Goal: Task Accomplishment & Management: Use online tool/utility

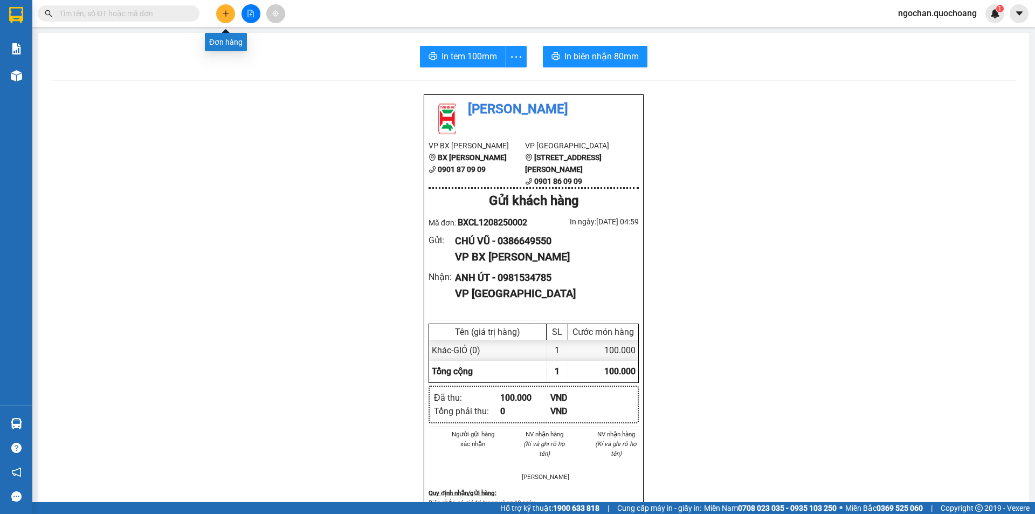
click at [226, 17] on icon "plus" at bounding box center [226, 14] width 8 height 8
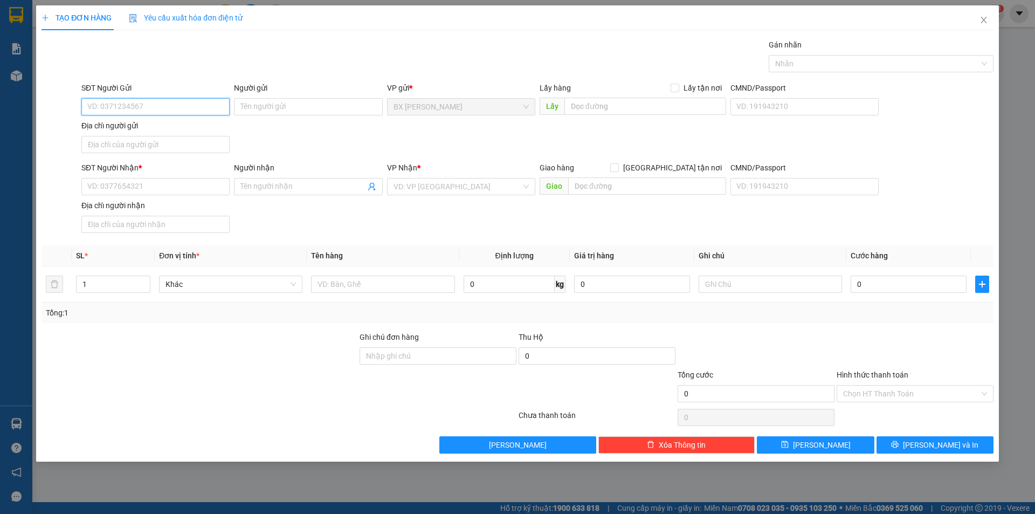
click at [201, 112] on input "SĐT Người Gửi" at bounding box center [155, 106] width 148 height 17
type input "0834569910"
click at [190, 130] on div "0834569910 - CHỊ Ý" at bounding box center [155, 128] width 135 height 12
type input "CHỊ Ý"
type input "0834569910"
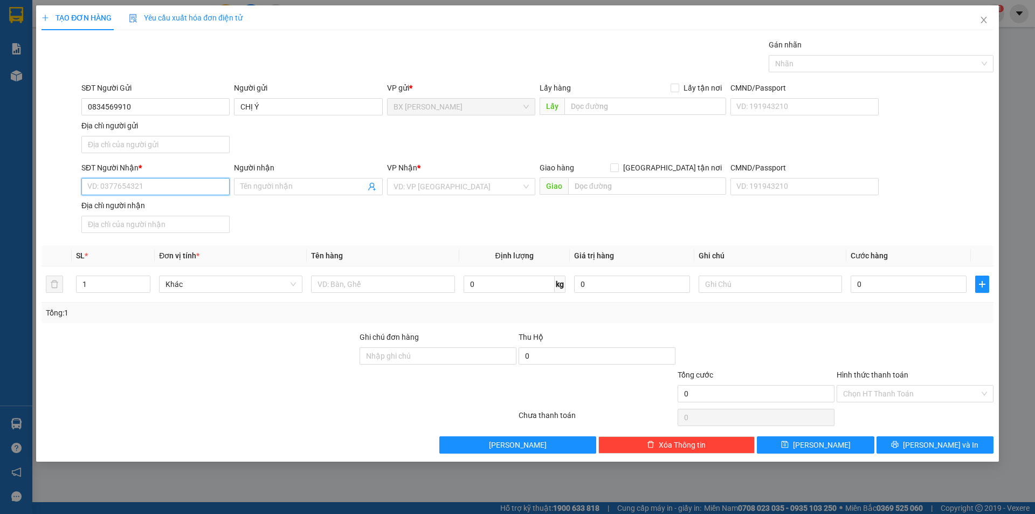
drag, startPoint x: 150, startPoint y: 188, endPoint x: 155, endPoint y: 183, distance: 6.9
click at [150, 187] on input "SĐT Người Nhận *" at bounding box center [155, 186] width 148 height 17
click at [155, 225] on div "0795586817 - CHỊ [PERSON_NAME]" at bounding box center [155, 225] width 135 height 12
type input "0795586817"
type input "CHỊ [PERSON_NAME]"
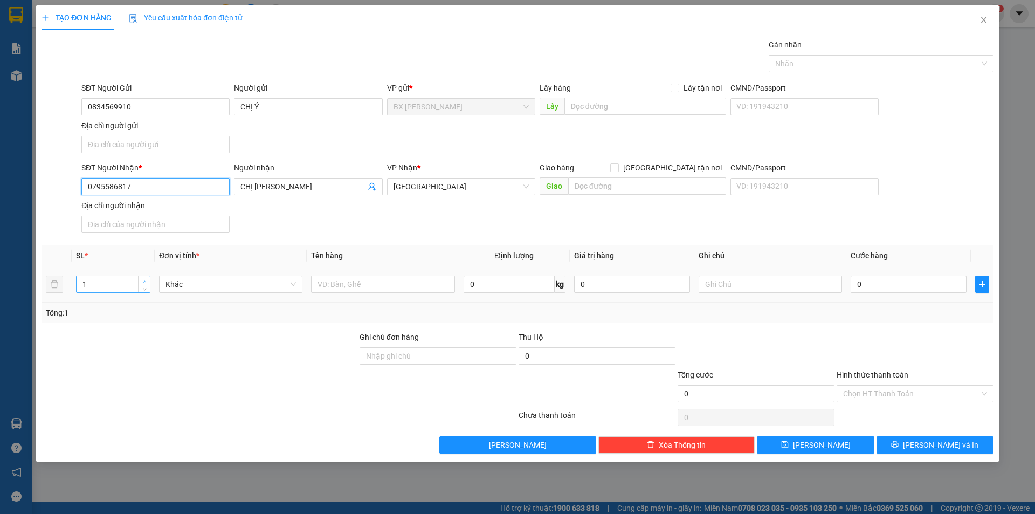
type input "0795586817"
type input "2"
click at [144, 282] on icon "up" at bounding box center [145, 282] width 4 height 4
click at [345, 286] on input "text" at bounding box center [382, 284] width 143 height 17
type input "THÙNG"
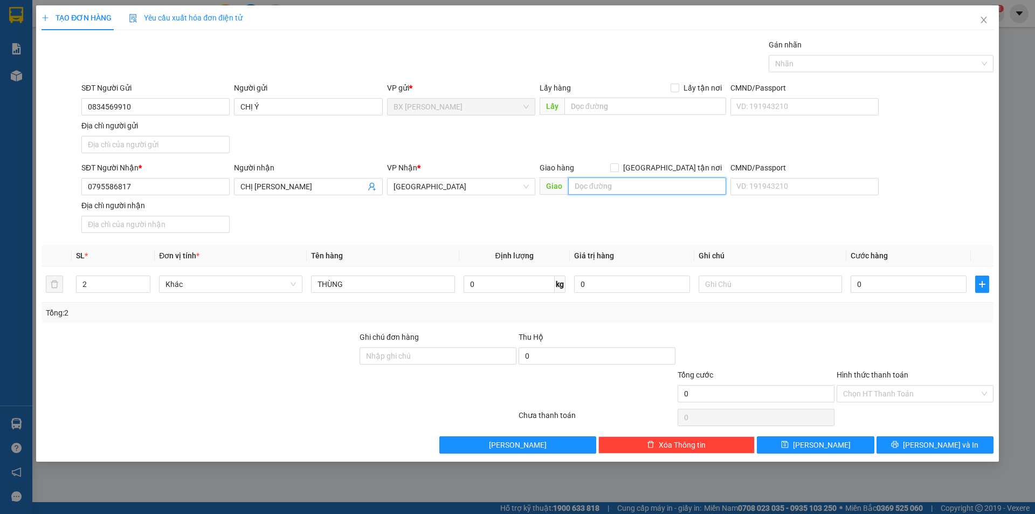
click at [621, 185] on input "text" at bounding box center [647, 185] width 158 height 17
type input "TRẠM PHÍ BẾN LỨC"
click at [881, 286] on input "0" at bounding box center [909, 284] width 116 height 17
type input "1"
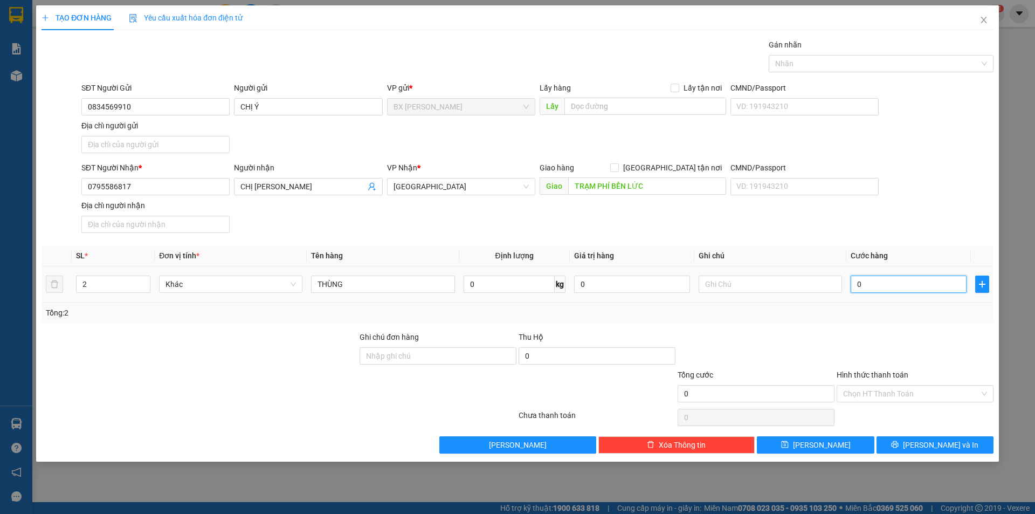
type input "1"
type input "14"
type input "140"
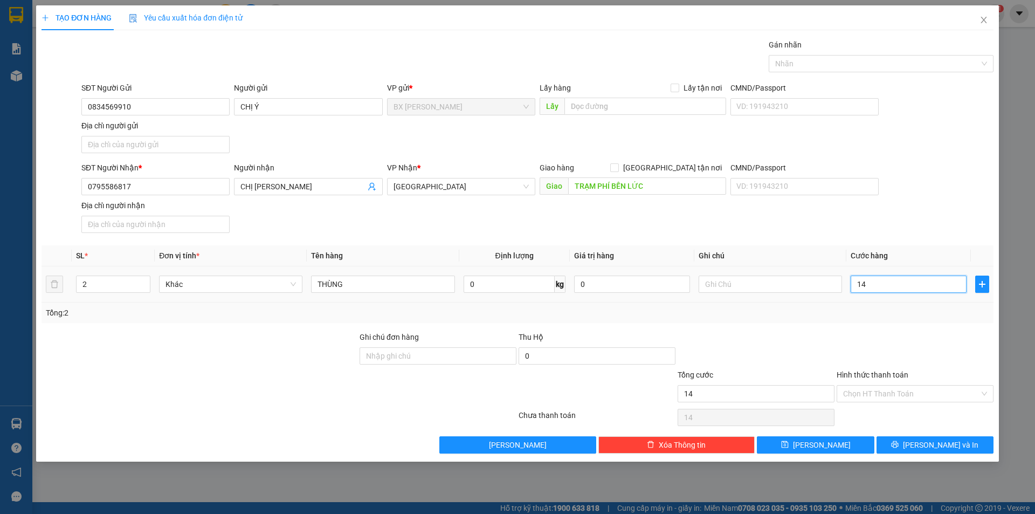
type input "140"
type input "1.400"
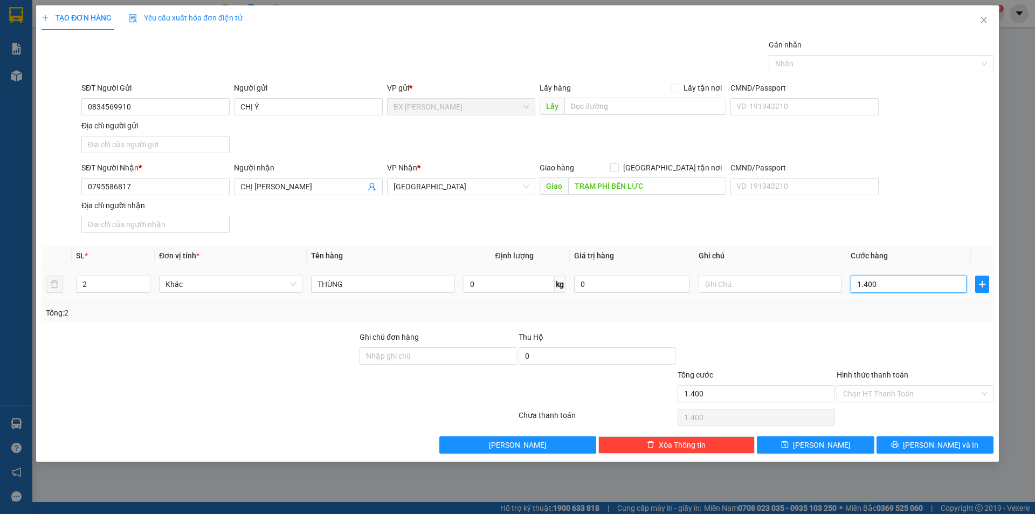
type input "14.000"
type input "140.000"
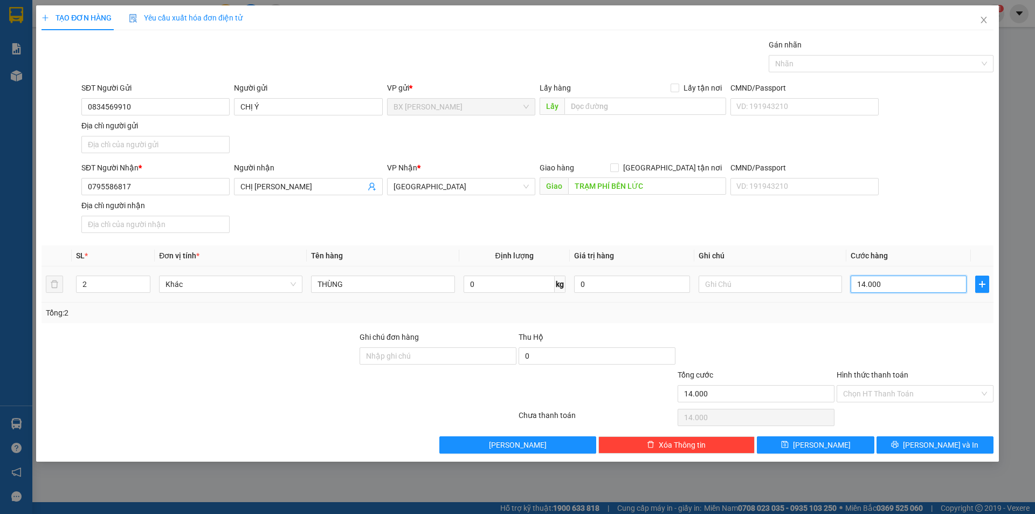
type input "140.000"
click at [983, 387] on div "Chọn HT Thanh Toán" at bounding box center [915, 393] width 157 height 17
type input "140.000"
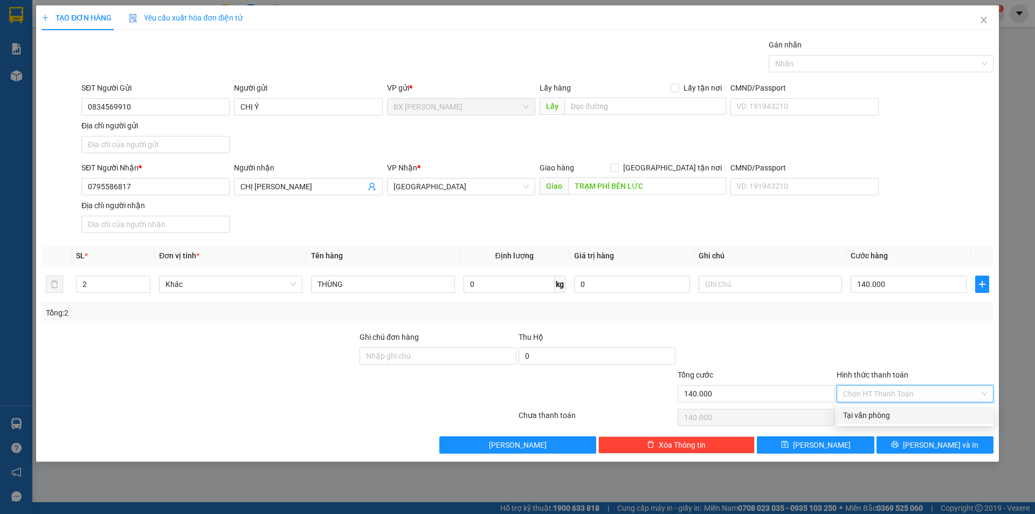
click at [919, 413] on div "Tại văn phòng" at bounding box center [915, 415] width 144 height 12
type input "0"
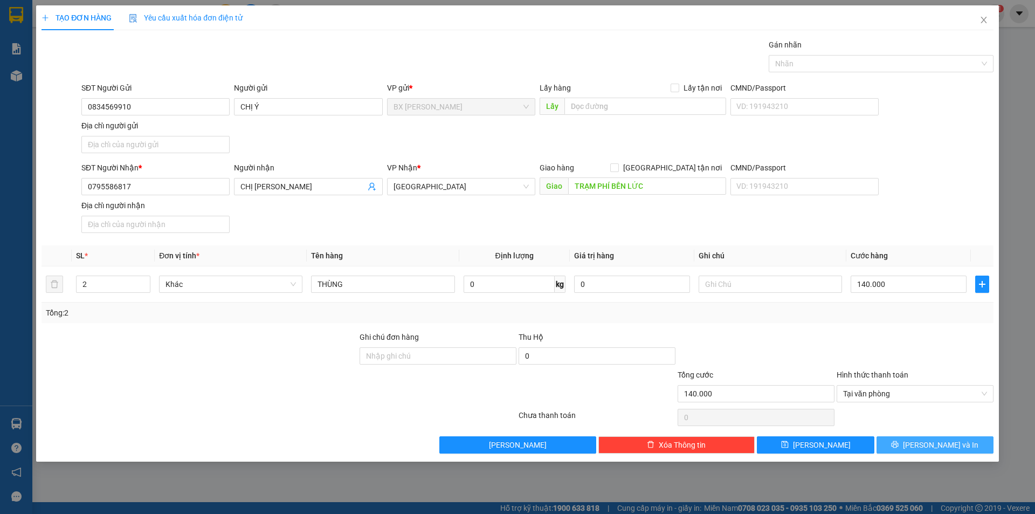
click at [948, 442] on span "[PERSON_NAME] và In" at bounding box center [940, 445] width 75 height 12
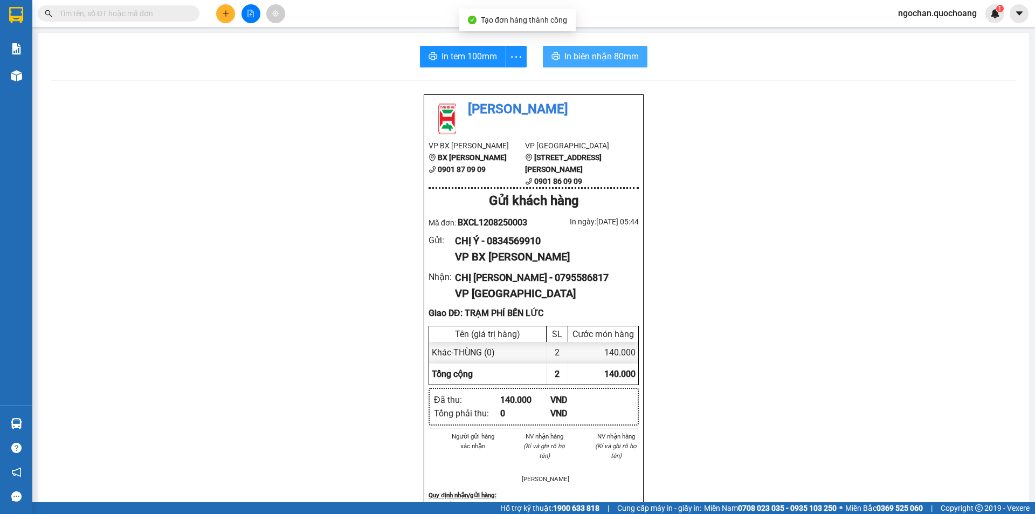
click at [589, 53] on span "In biên nhận 80mm" at bounding box center [602, 56] width 74 height 13
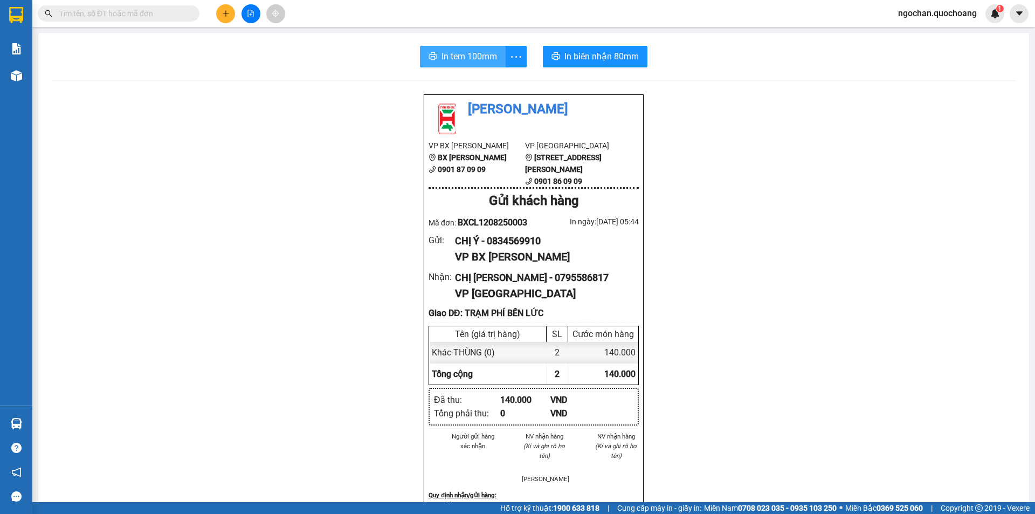
click at [480, 53] on span "In tem 100mm" at bounding box center [470, 56] width 56 height 13
click at [475, 61] on span "In tem 100mm" at bounding box center [470, 56] width 56 height 13
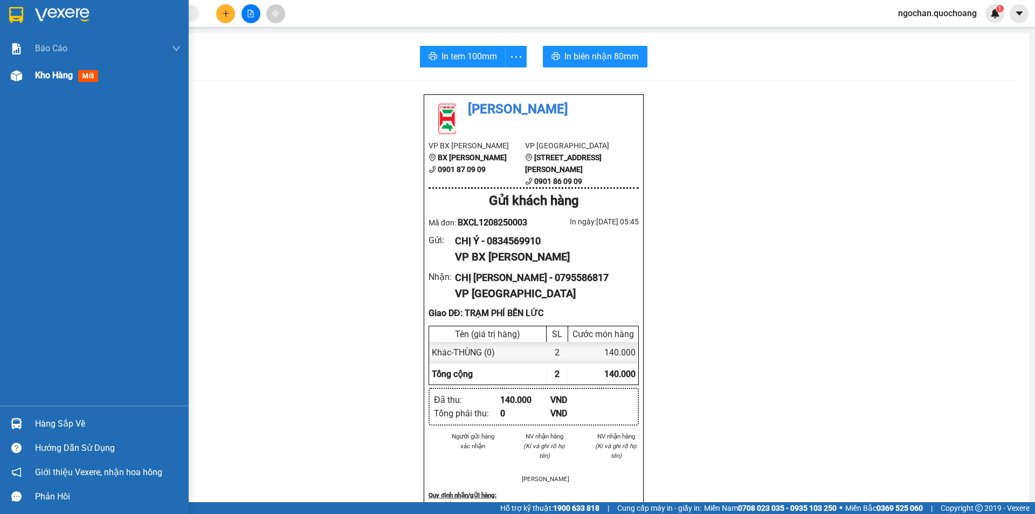
click at [25, 77] on div at bounding box center [16, 75] width 19 height 19
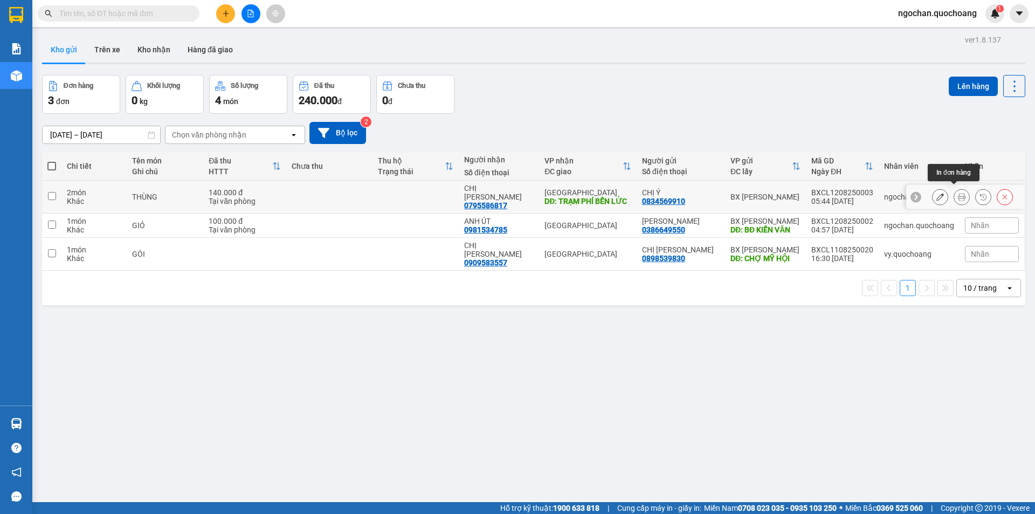
click at [958, 193] on icon at bounding box center [962, 197] width 8 height 8
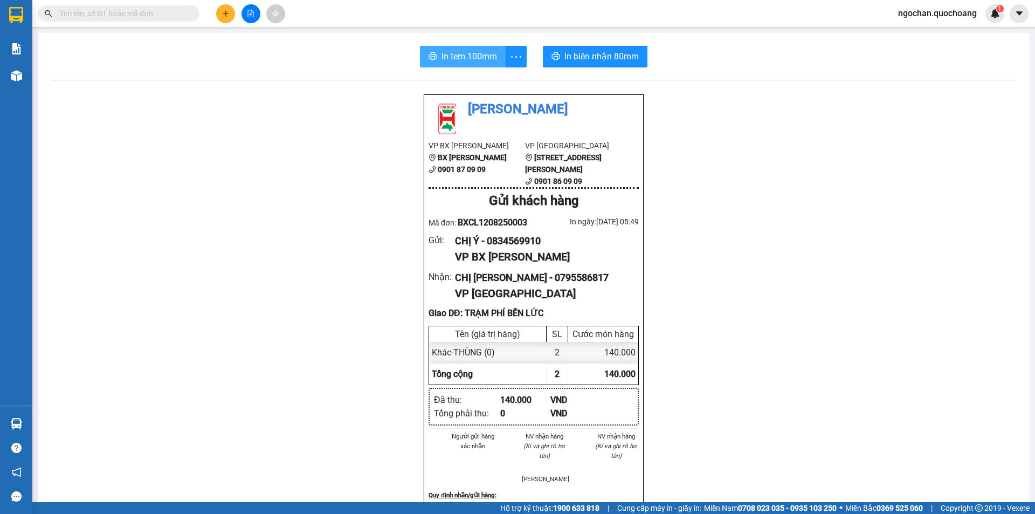
click at [476, 61] on span "In tem 100mm" at bounding box center [470, 56] width 56 height 13
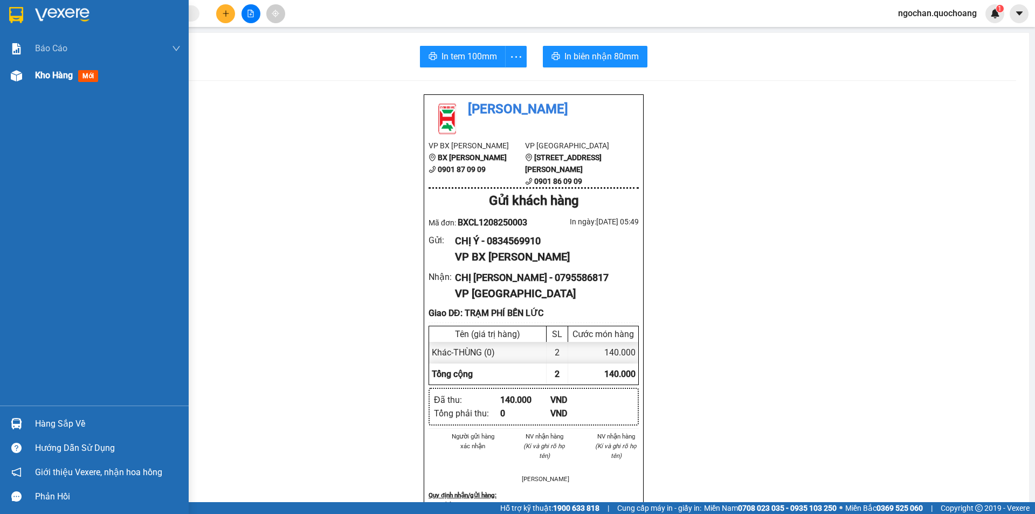
click at [17, 77] on img at bounding box center [16, 75] width 11 height 11
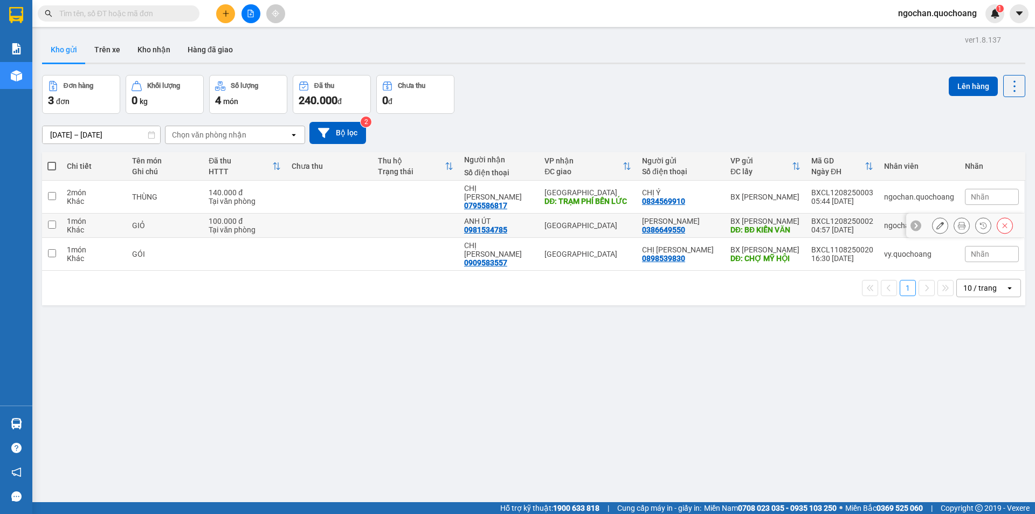
click at [52, 221] on input "checkbox" at bounding box center [52, 225] width 8 height 8
checkbox input "true"
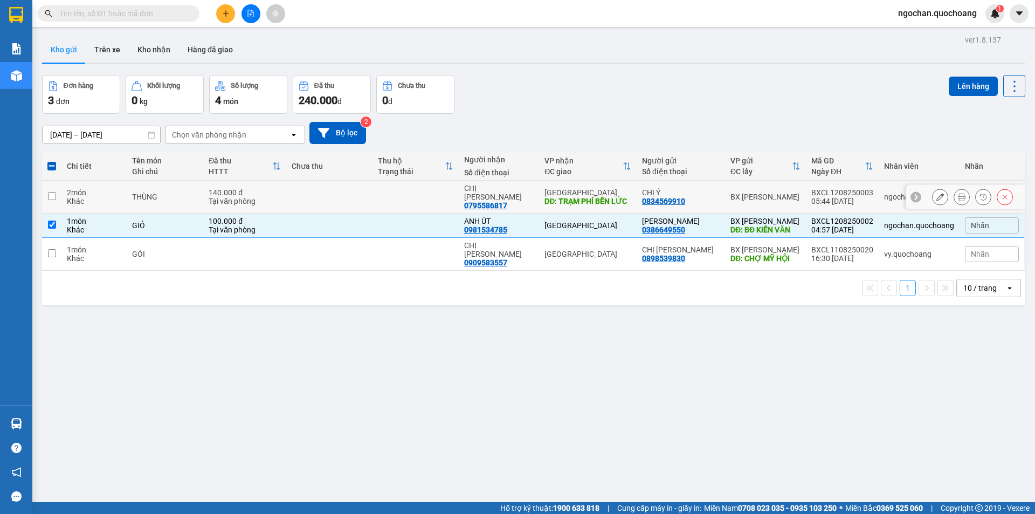
click at [50, 192] on input "checkbox" at bounding box center [52, 196] width 8 height 8
checkbox input "true"
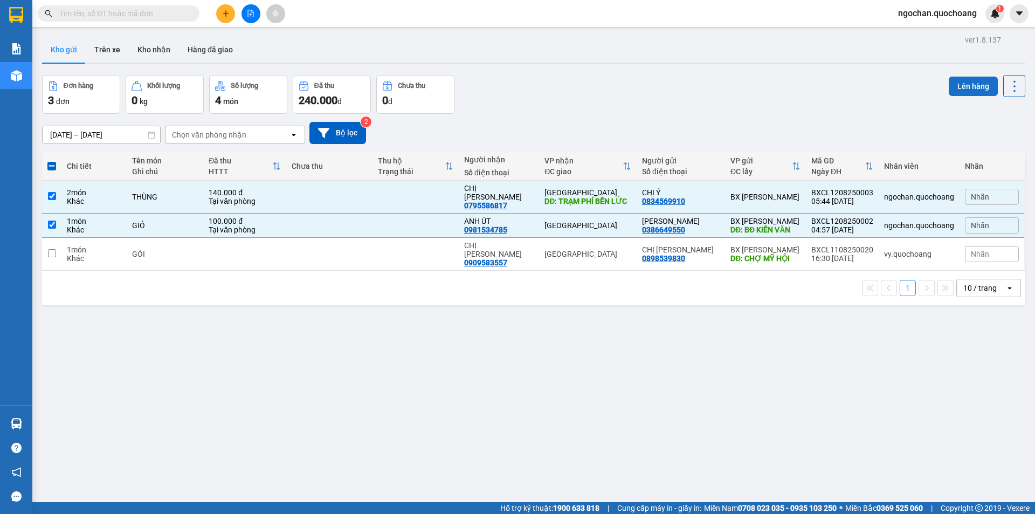
click at [967, 87] on button "Lên hàng" at bounding box center [973, 86] width 49 height 19
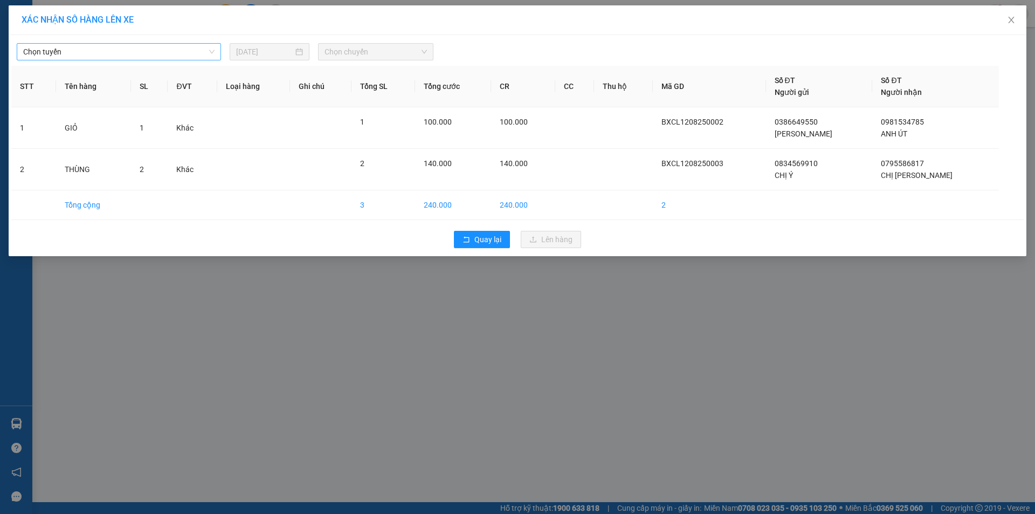
click at [212, 56] on span "Chọn tuyến" at bounding box center [118, 52] width 191 height 16
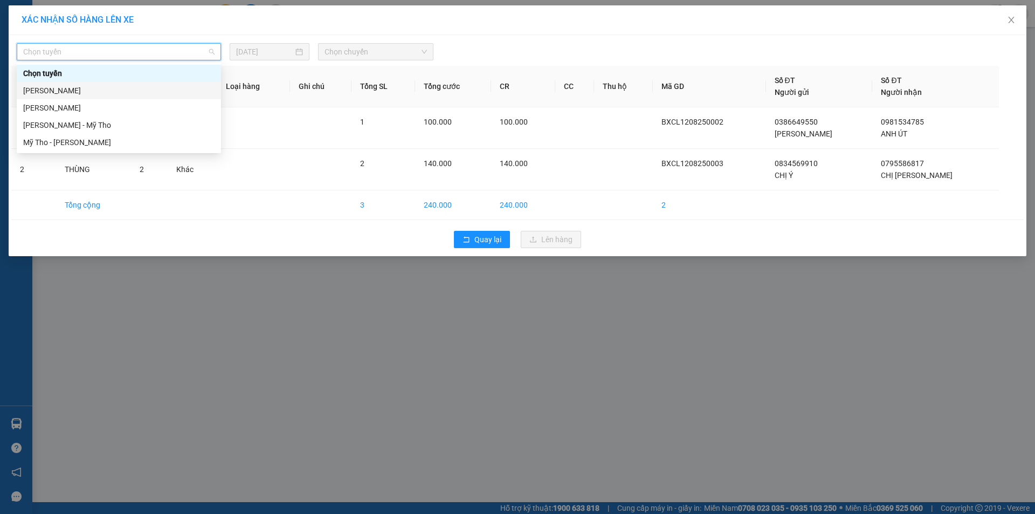
click at [142, 93] on div "[PERSON_NAME]" at bounding box center [118, 91] width 191 height 12
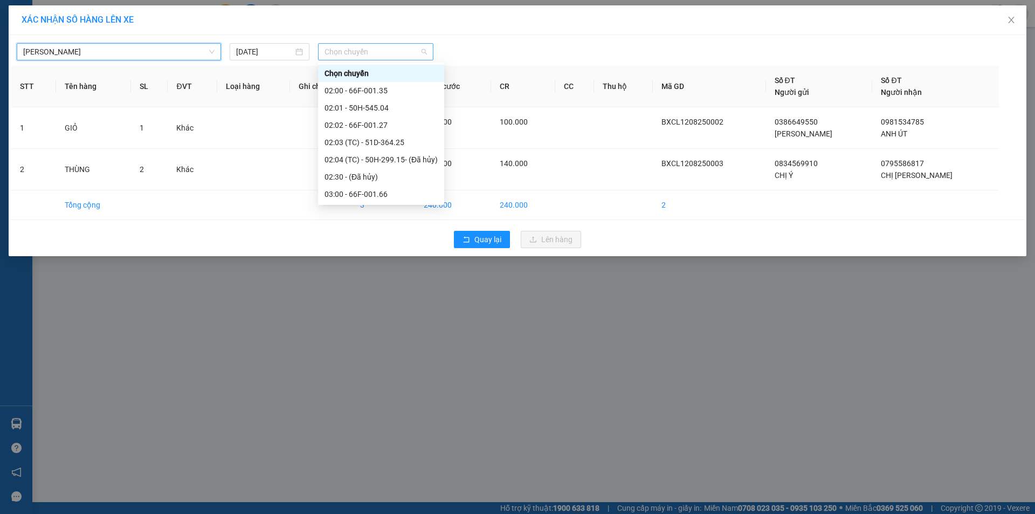
click at [425, 52] on span "Chọn chuyến" at bounding box center [376, 52] width 102 height 16
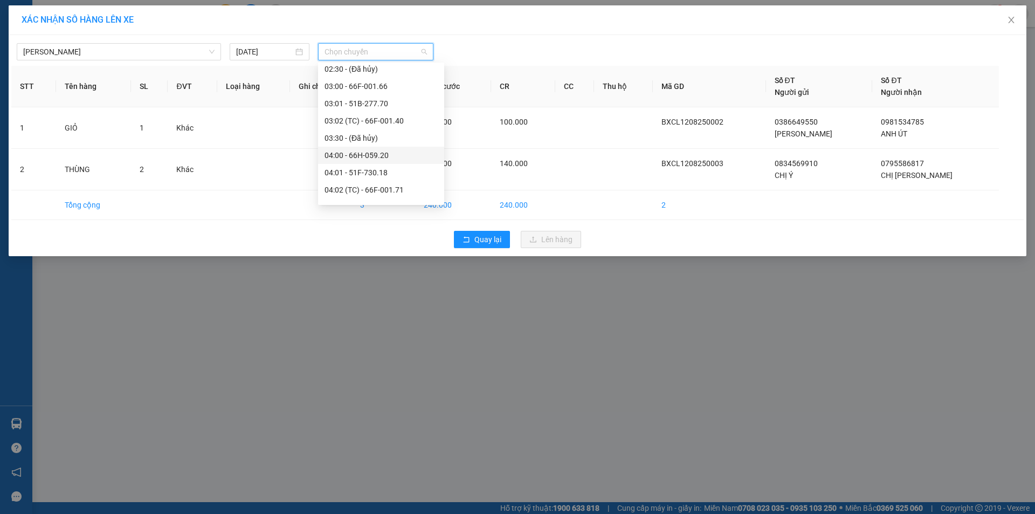
scroll to position [162, 0]
click at [384, 170] on div "06:00 - 66F-001.31" at bounding box center [381, 170] width 113 height 12
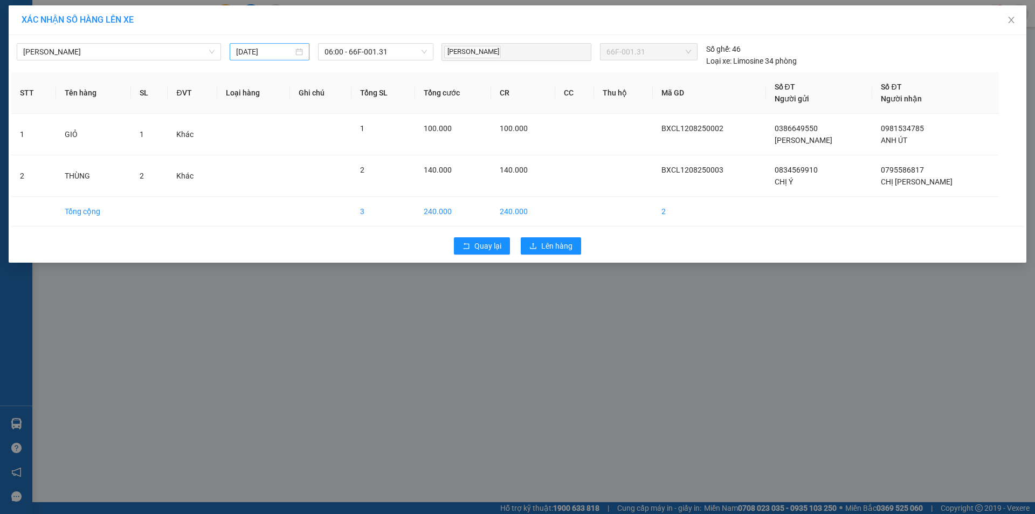
click at [301, 50] on div "[DATE]" at bounding box center [269, 52] width 67 height 12
click at [286, 146] on div "12" at bounding box center [284, 146] width 13 height 13
type input "[DATE]"
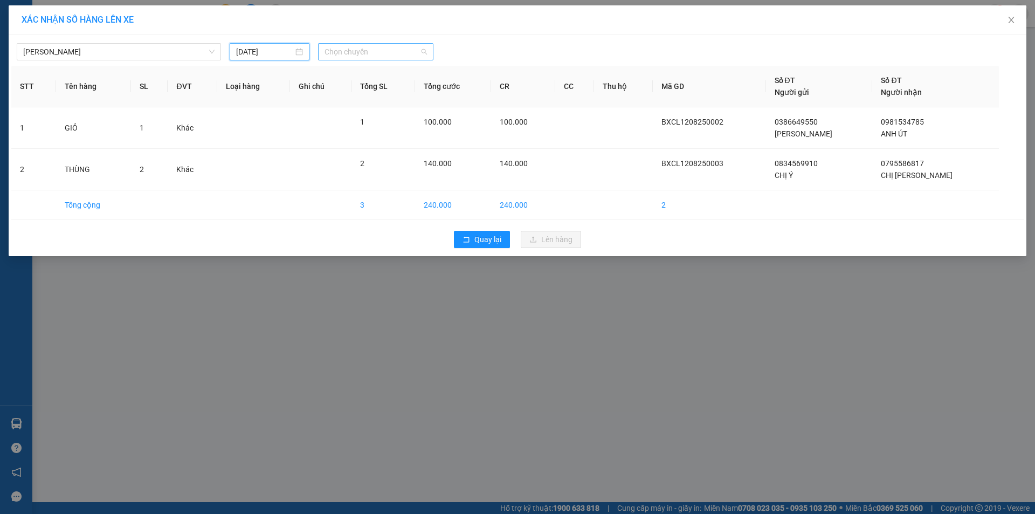
scroll to position [0, 0]
click at [421, 51] on span "Chọn chuyến" at bounding box center [376, 52] width 102 height 16
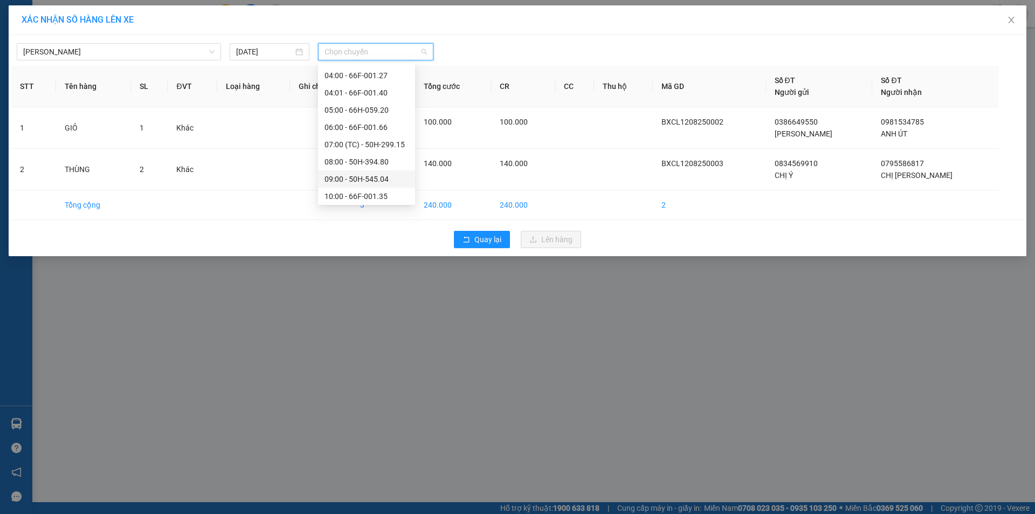
scroll to position [162, 0]
click at [386, 119] on div "06:00 - 66F-001.66" at bounding box center [367, 119] width 84 height 12
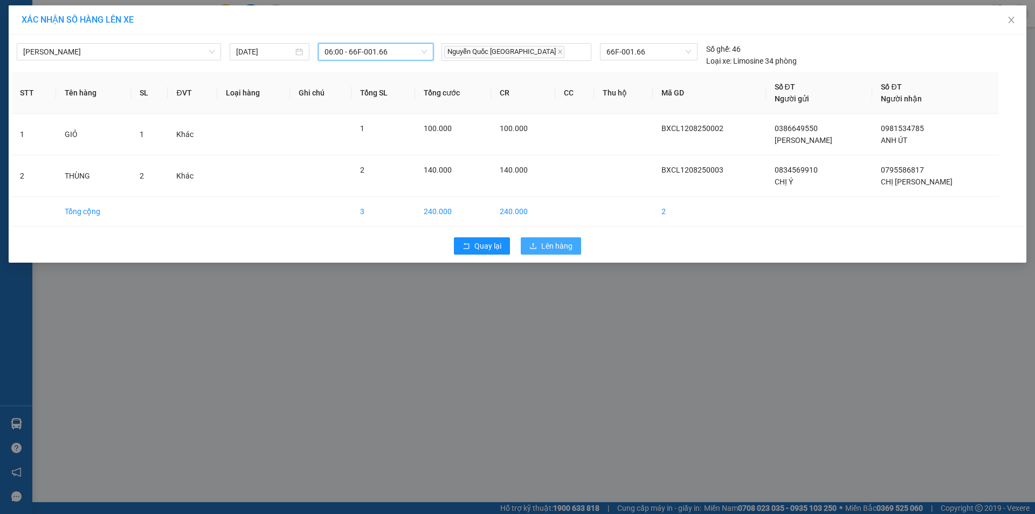
click at [570, 245] on span "Lên hàng" at bounding box center [556, 246] width 31 height 12
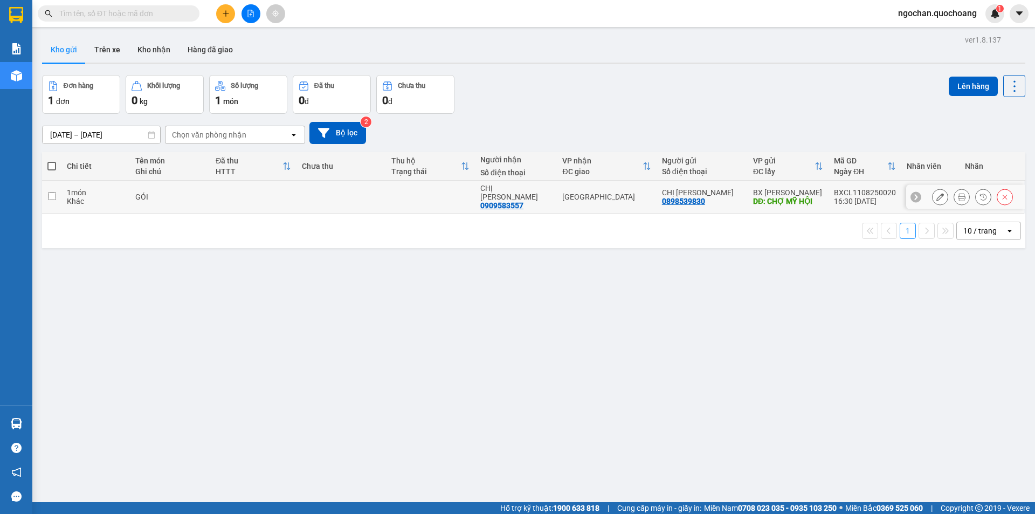
click at [56, 191] on td at bounding box center [51, 197] width 19 height 33
checkbox input "true"
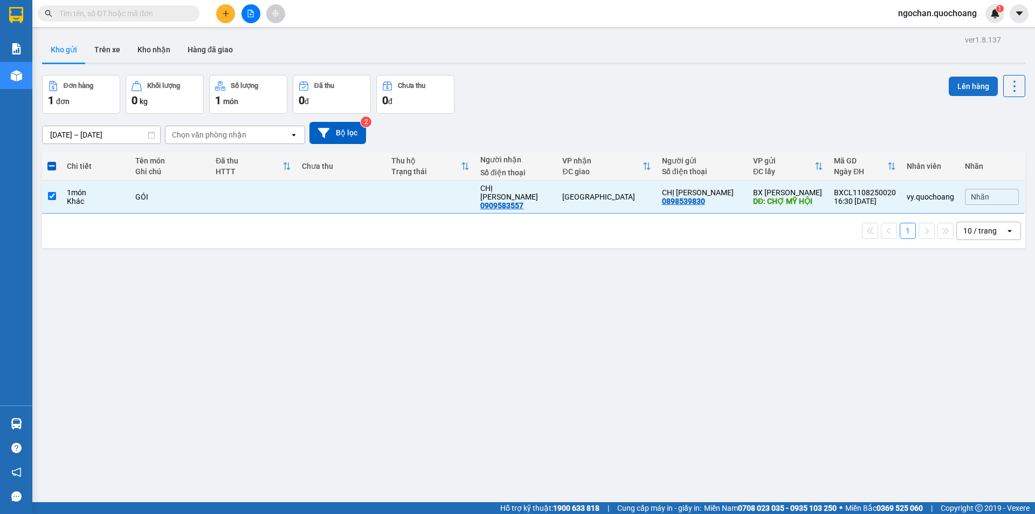
click at [963, 84] on button "Lên hàng" at bounding box center [973, 86] width 49 height 19
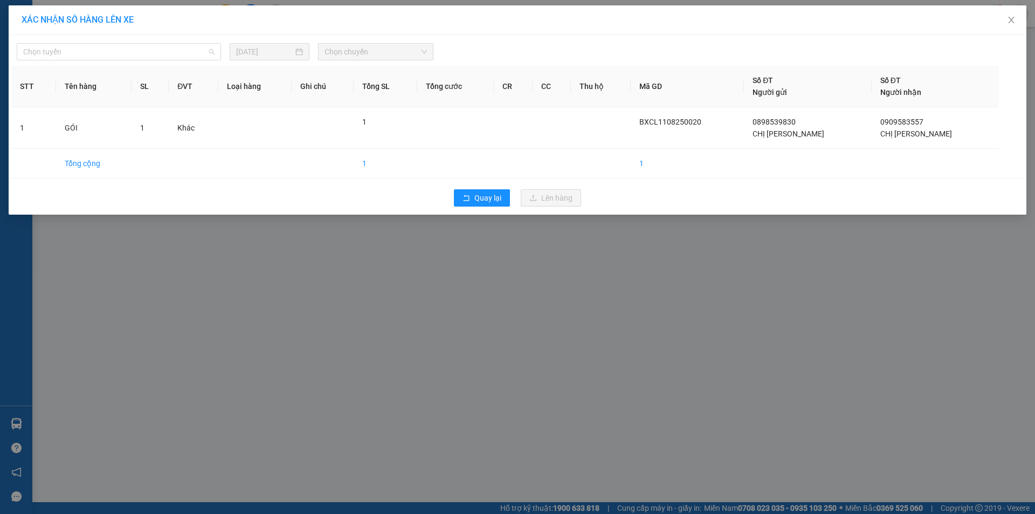
drag, startPoint x: 211, startPoint y: 48, endPoint x: 191, endPoint y: 61, distance: 24.1
click at [210, 49] on span "Chọn tuyến" at bounding box center [118, 52] width 191 height 16
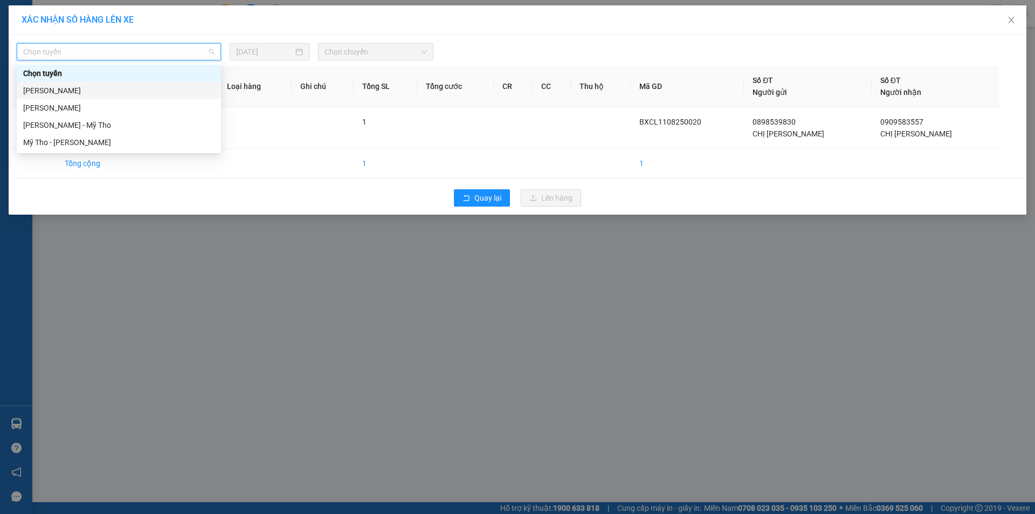
click at [121, 90] on div "[PERSON_NAME]" at bounding box center [118, 91] width 191 height 12
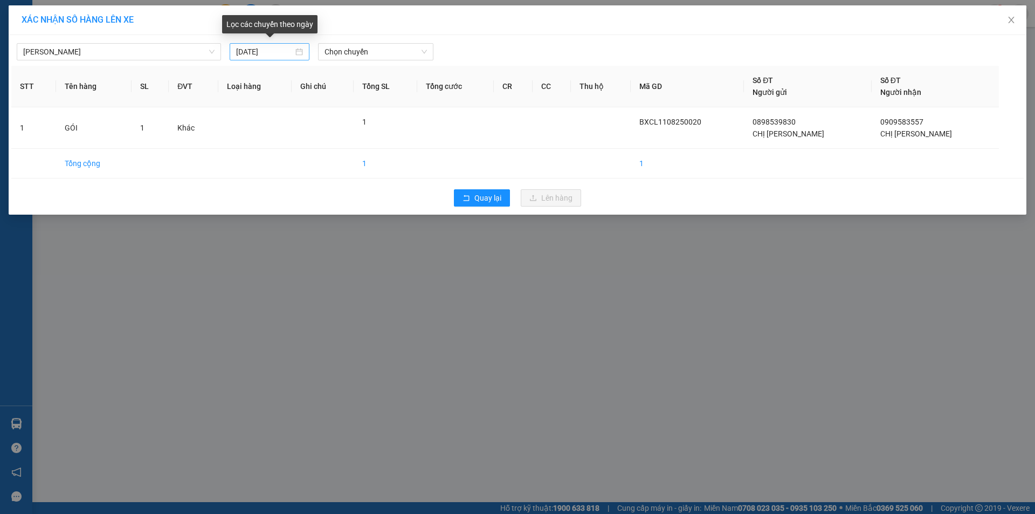
click at [299, 52] on div "[DATE]" at bounding box center [269, 52] width 67 height 12
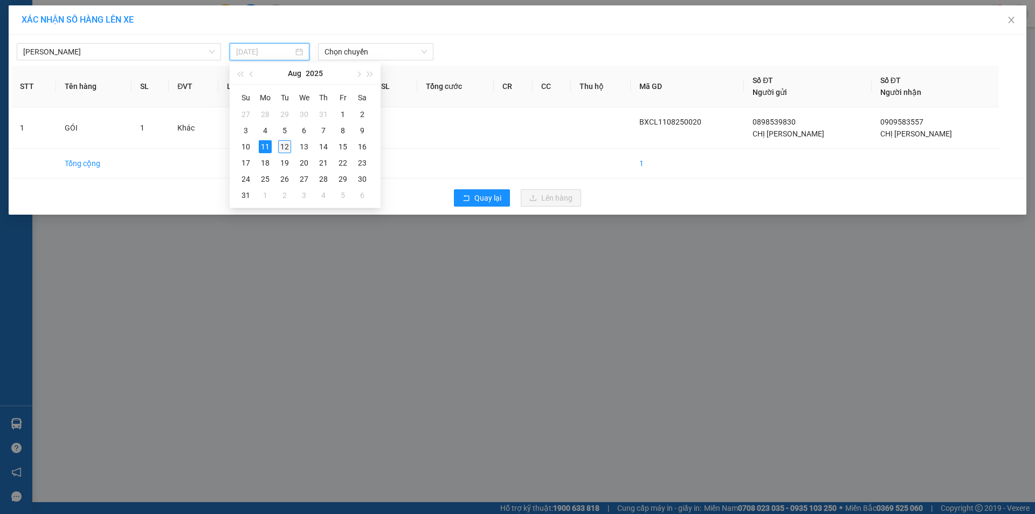
click at [286, 146] on div "12" at bounding box center [284, 146] width 13 height 13
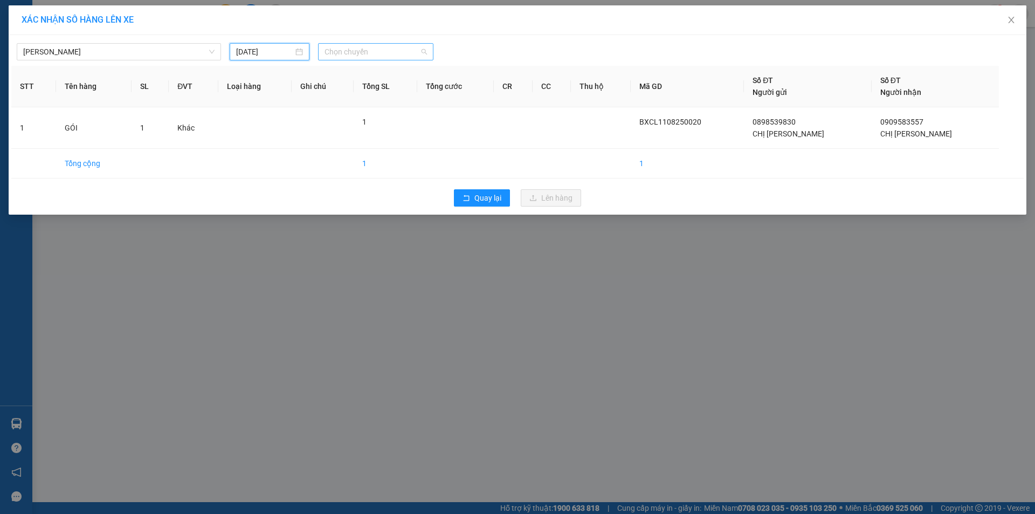
click at [420, 51] on span "Chọn chuyến" at bounding box center [376, 52] width 102 height 16
type input "[DATE]"
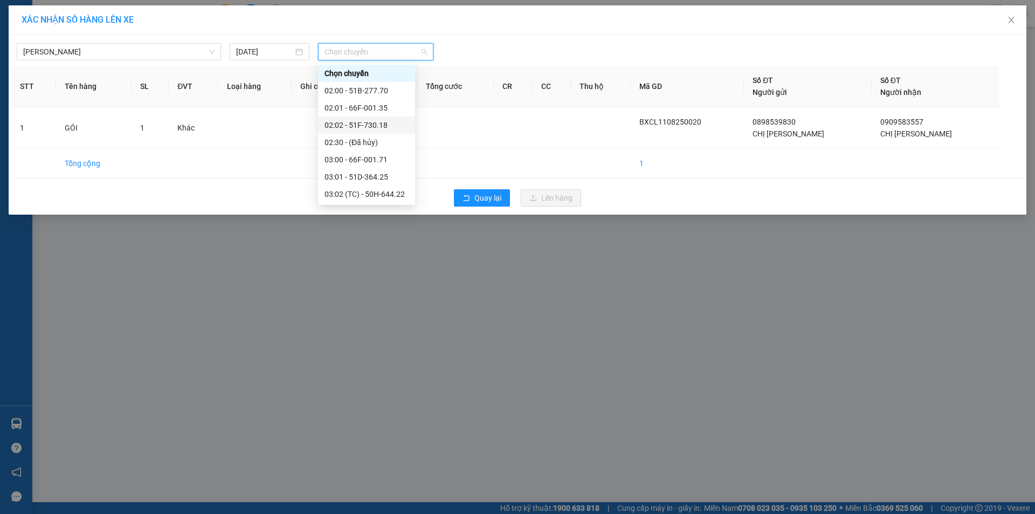
click at [383, 127] on div "02:02 - 51F-730.18" at bounding box center [367, 125] width 84 height 12
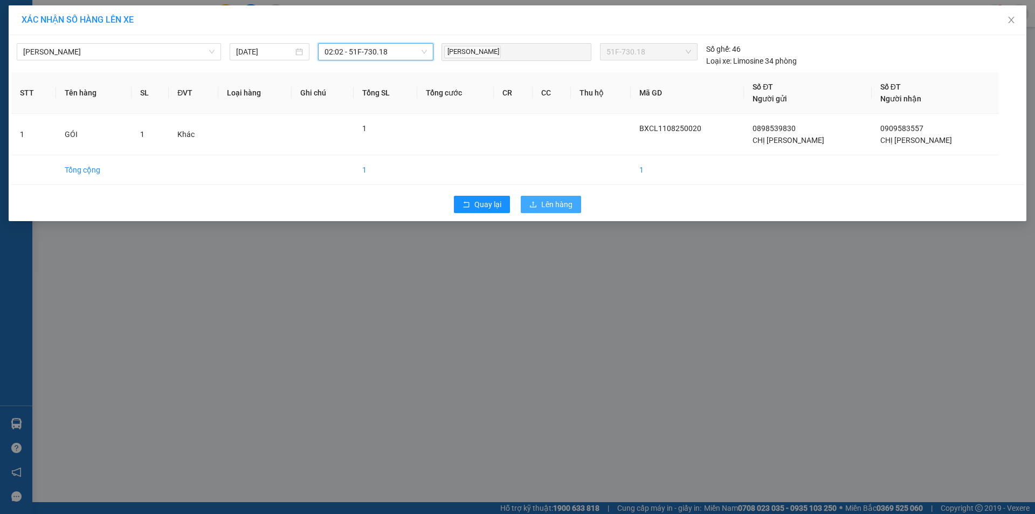
click at [559, 204] on span "Lên hàng" at bounding box center [556, 204] width 31 height 12
